Goal: Information Seeking & Learning: Learn about a topic

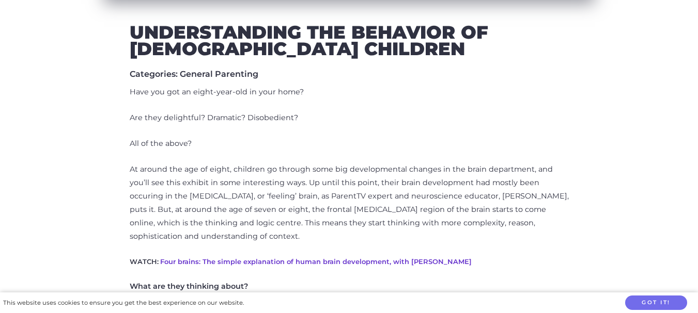
scroll to position [405, 0]
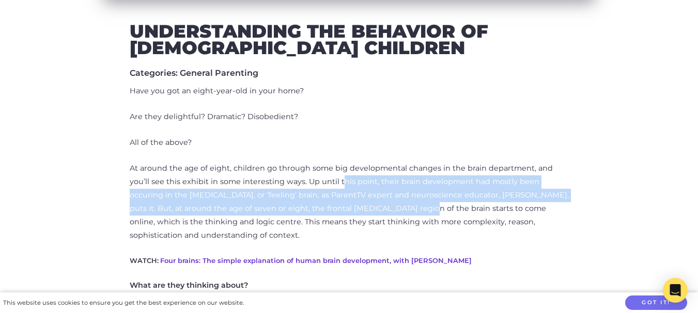
drag, startPoint x: 343, startPoint y: 215, endPoint x: 319, endPoint y: 178, distance: 44.4
click at [319, 178] on p "At around the age of eight, children go through some big developmental changes …" at bounding box center [349, 202] width 439 height 81
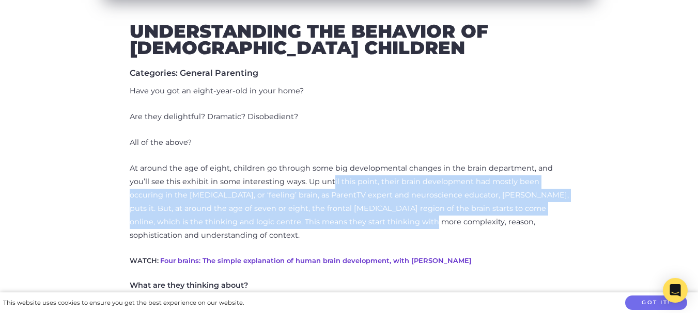
drag, startPoint x: 328, startPoint y: 223, endPoint x: 308, endPoint y: 177, distance: 50.4
click at [308, 177] on p "At around the age of eight, children go through some big developmental changes …" at bounding box center [349, 202] width 439 height 81
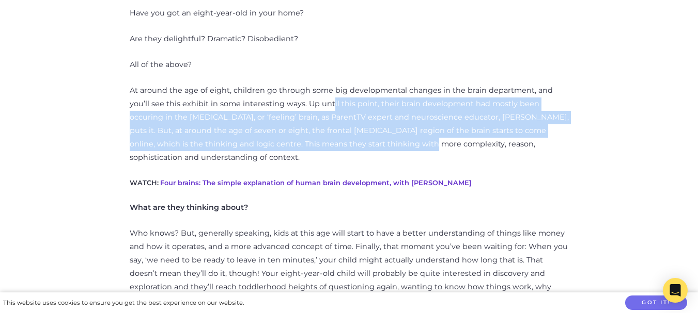
scroll to position [485, 0]
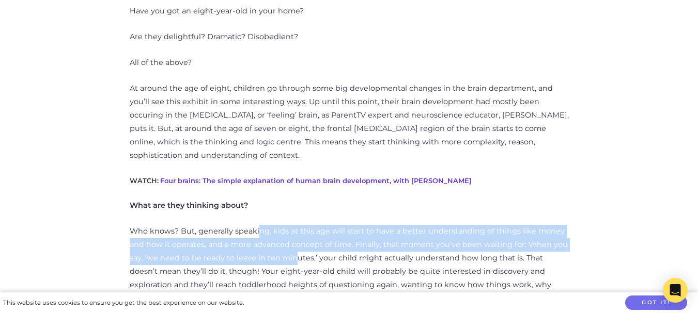
drag, startPoint x: 290, startPoint y: 243, endPoint x: 256, endPoint y: 222, distance: 40.4
click at [256, 225] on p "Who knows? But, generally speaking, kids at this age will start to have a bette…" at bounding box center [349, 271] width 439 height 93
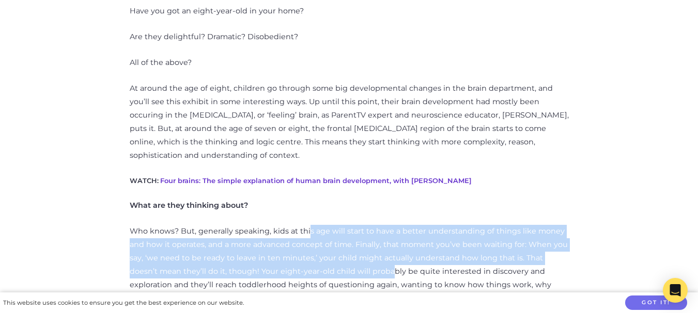
drag, startPoint x: 358, startPoint y: 256, endPoint x: 308, endPoint y: 208, distance: 69.8
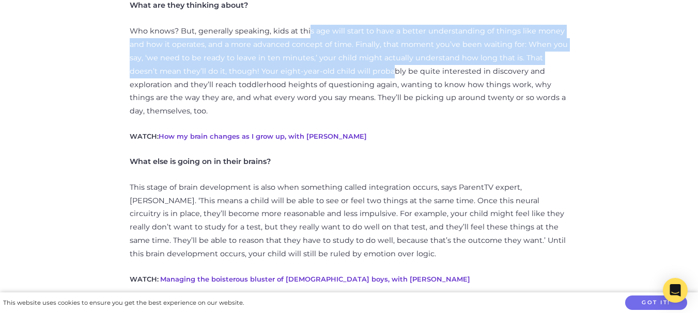
scroll to position [688, 0]
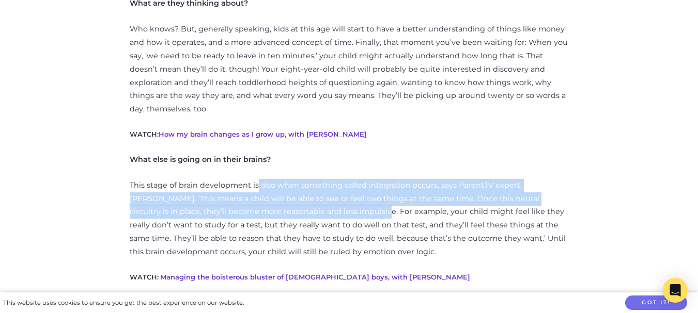
drag, startPoint x: 317, startPoint y: 184, endPoint x: 257, endPoint y: 148, distance: 69.3
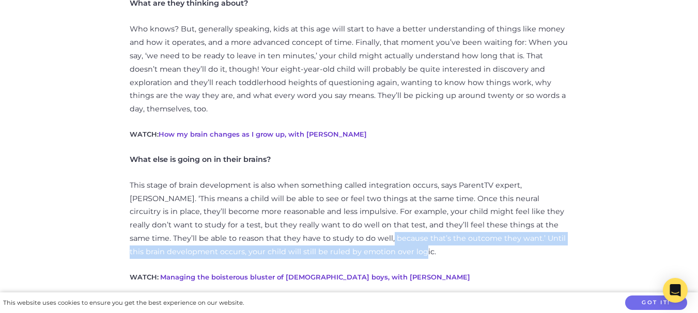
drag, startPoint x: 363, startPoint y: 225, endPoint x: 327, endPoint y: 210, distance: 38.7
click at [327, 210] on p "This stage of brain development is also when something called integration occur…" at bounding box center [349, 219] width 439 height 81
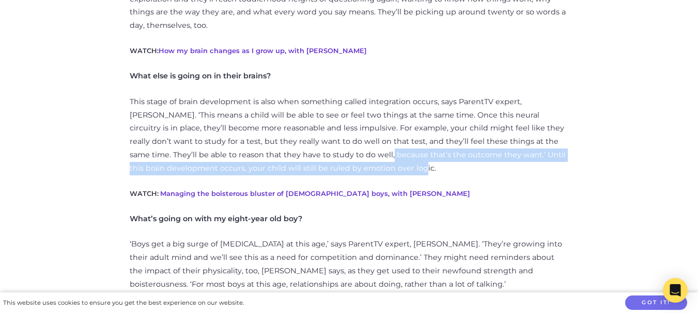
scroll to position [805, 0]
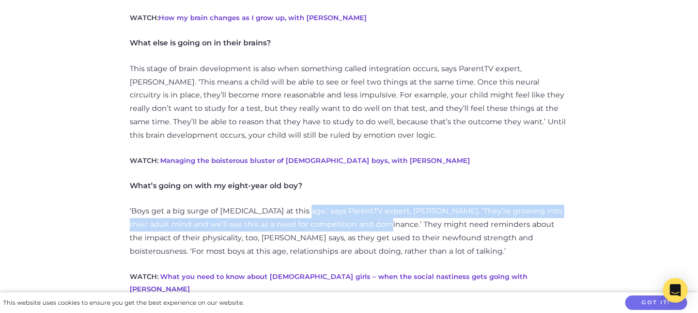
drag, startPoint x: 356, startPoint y: 197, endPoint x: 299, endPoint y: 192, distance: 57.6
click at [299, 205] on p "‘Boys get a big surge of [MEDICAL_DATA] at this age,’ says ParentTV expert, [PE…" at bounding box center [349, 232] width 439 height 54
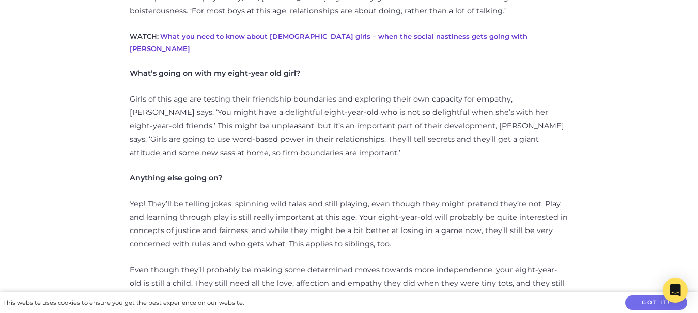
scroll to position [1046, 0]
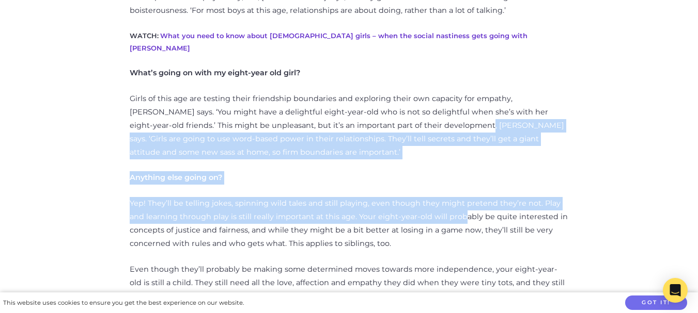
drag, startPoint x: 442, startPoint y: 176, endPoint x: 383, endPoint y: 93, distance: 101.5
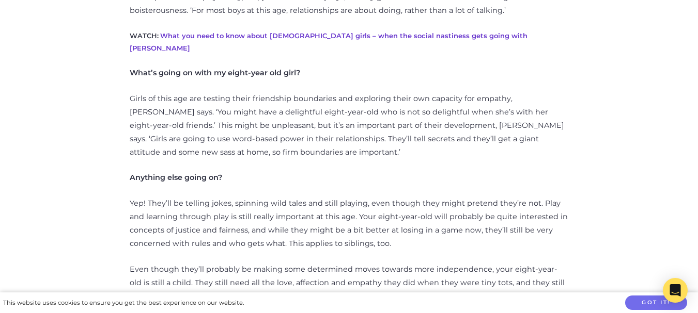
click at [392, 263] on p "Even though they’ll probably be making some determined moves towards more indep…" at bounding box center [349, 283] width 439 height 40
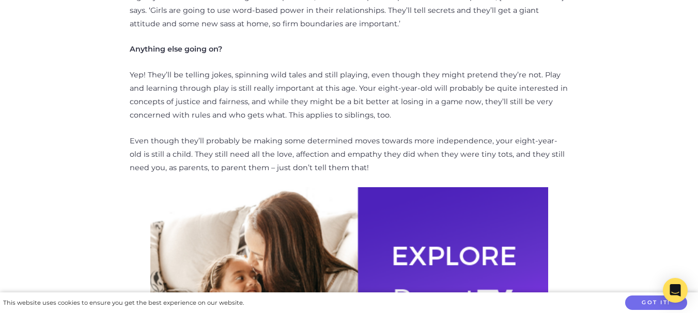
scroll to position [1145, 0]
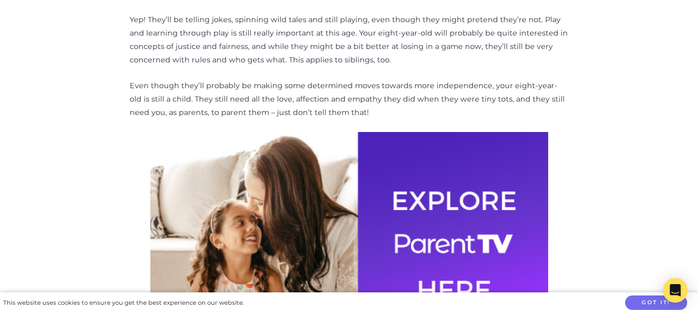
scroll to position [1228, 0]
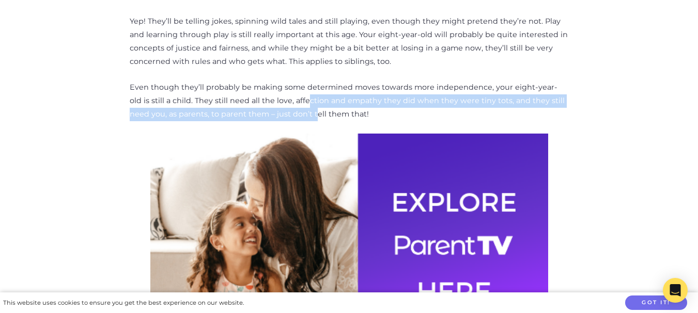
drag, startPoint x: 282, startPoint y: 58, endPoint x: 294, endPoint y: 71, distance: 17.5
click at [294, 81] on p "Even though they’ll probably be making some determined moves towards more indep…" at bounding box center [349, 101] width 439 height 40
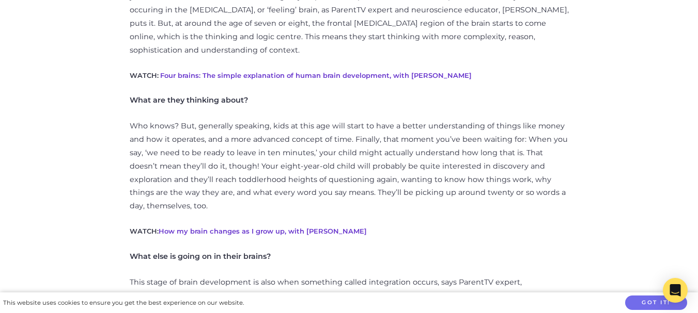
scroll to position [614, 0]
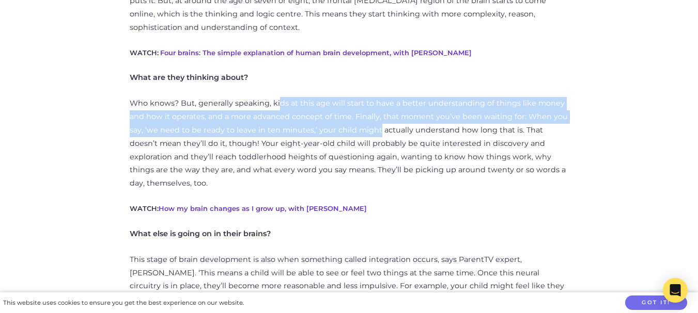
drag, startPoint x: 374, startPoint y: 118, endPoint x: 278, endPoint y: 89, distance: 100.3
click at [278, 97] on p "Who knows? But, generally speaking, kids at this age will start to have a bette…" at bounding box center [349, 143] width 439 height 93
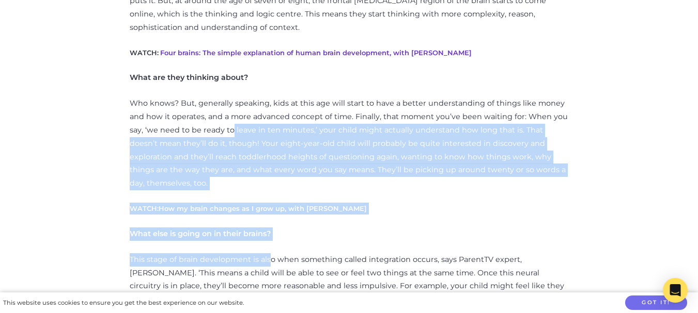
drag, startPoint x: 269, startPoint y: 231, endPoint x: 231, endPoint y: 117, distance: 120.2
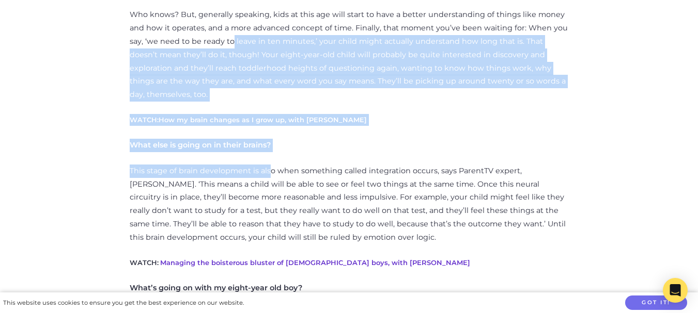
scroll to position [708, 0]
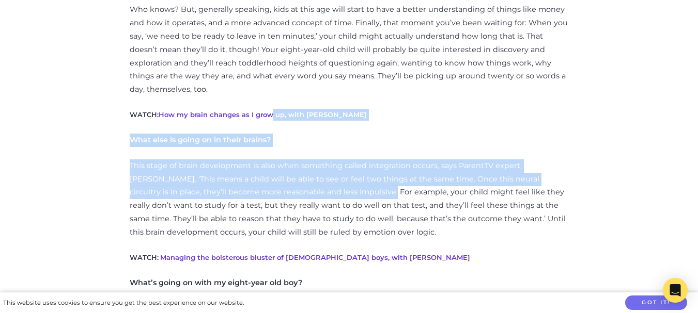
drag, startPoint x: 325, startPoint y: 165, endPoint x: 272, endPoint y: 78, distance: 101.8
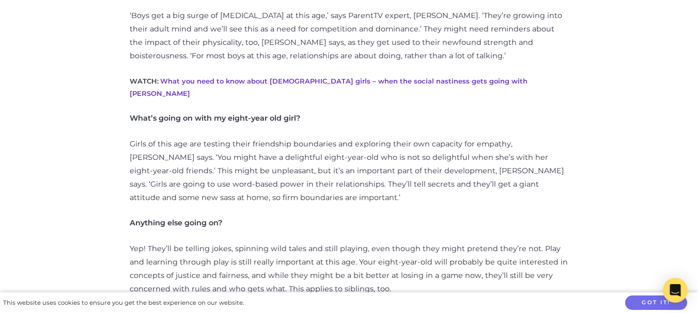
scroll to position [1158, 0]
